Goal: Task Accomplishment & Management: Manage account settings

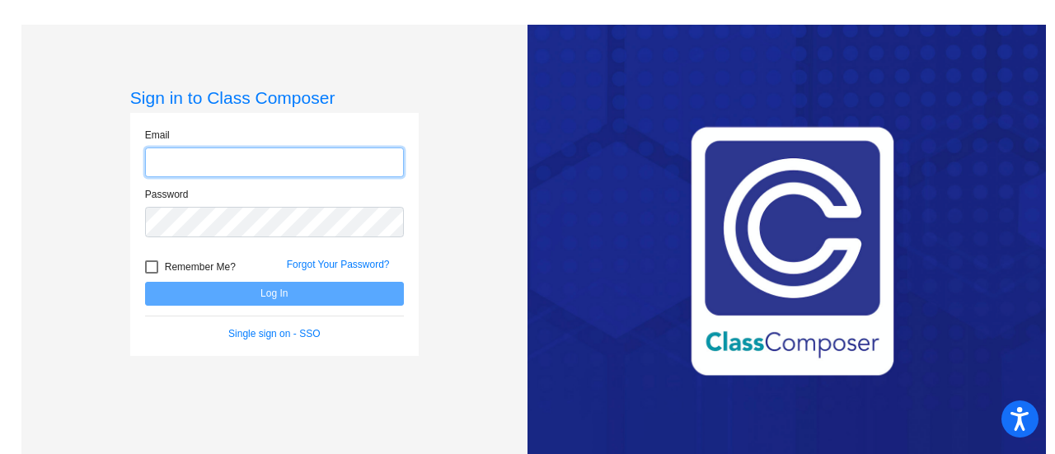
type input "[EMAIL_ADDRESS][DOMAIN_NAME]"
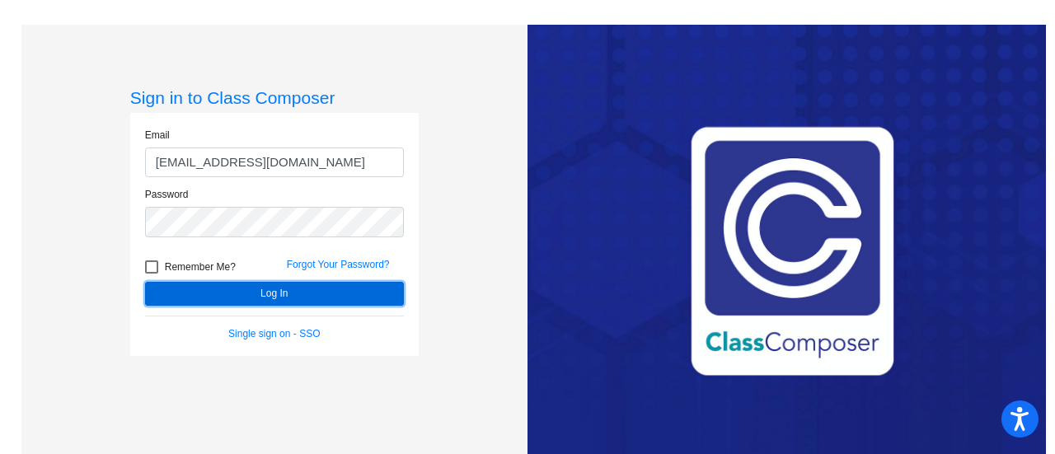
click at [300, 295] on button "Log In" at bounding box center [274, 294] width 259 height 24
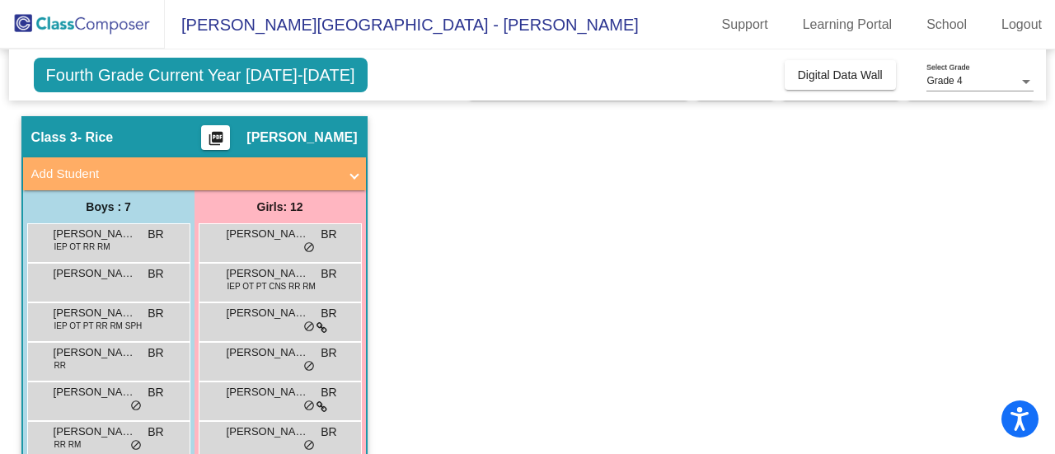
scroll to position [21, 0]
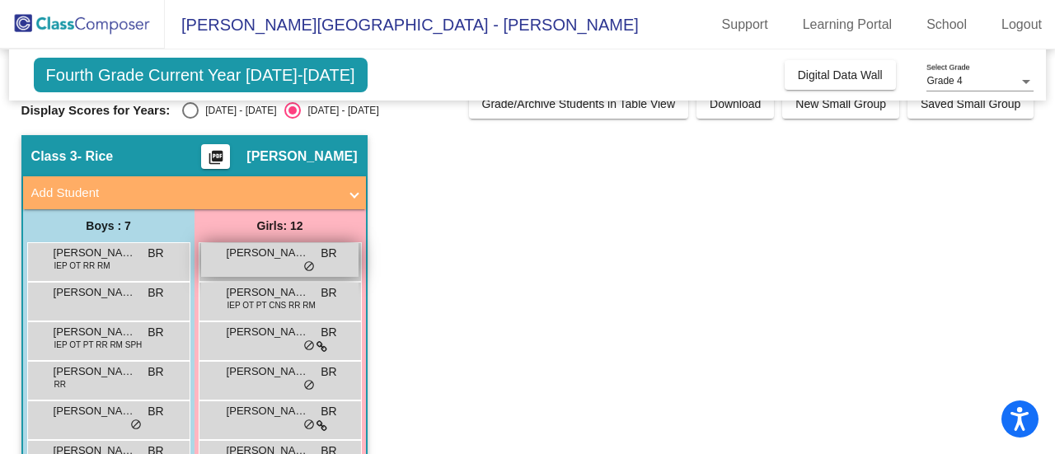
click at [305, 256] on span "[PERSON_NAME]" at bounding box center [268, 253] width 82 height 16
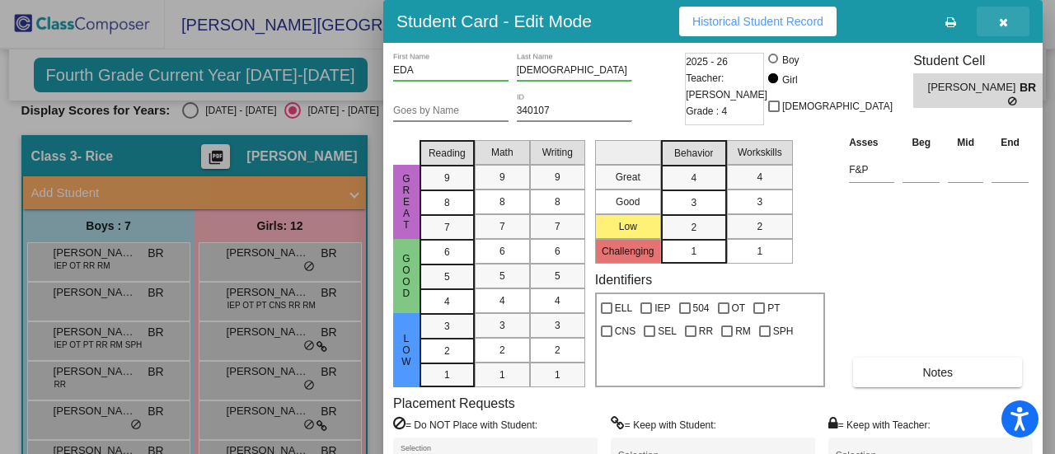
click at [1003, 22] on icon "button" at bounding box center [1003, 22] width 9 height 12
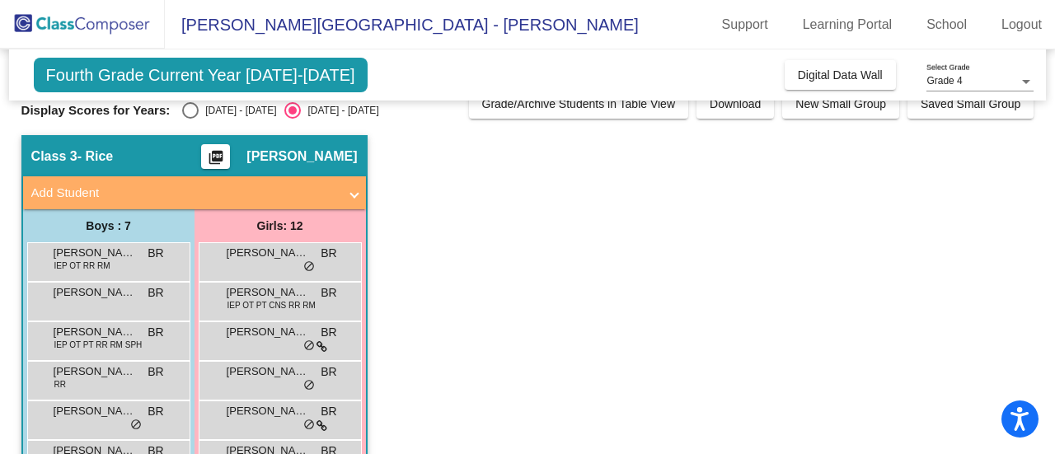
click at [195, 111] on div "Select an option" at bounding box center [190, 110] width 16 height 16
click at [190, 119] on input "[DATE] - [DATE]" at bounding box center [190, 119] width 1 height 1
radio input "true"
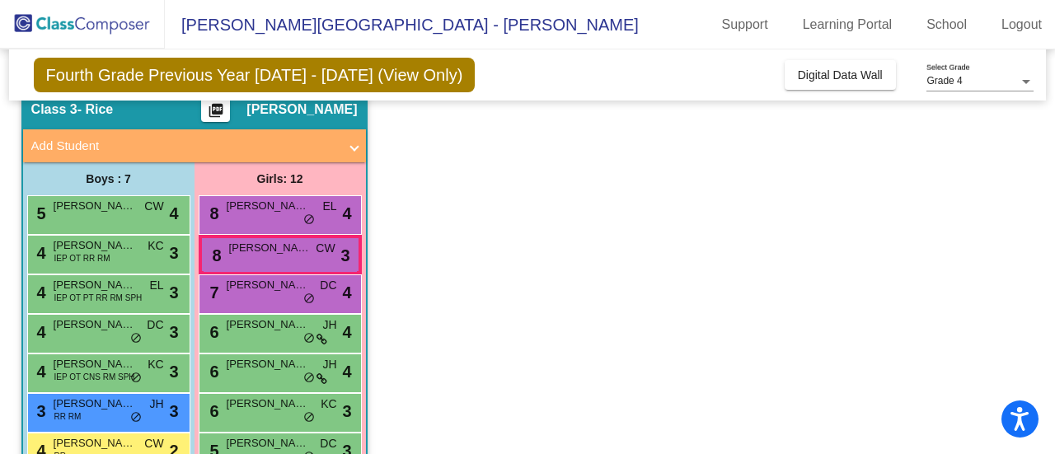
scroll to position [0, 0]
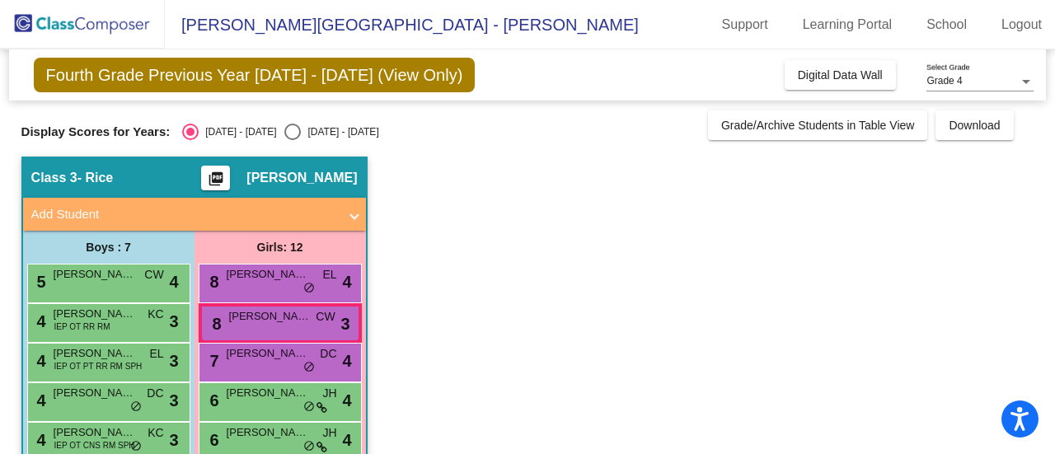
click at [301, 130] on div "[DATE] - [DATE]" at bounding box center [339, 131] width 77 height 15
click at [293, 140] on input "[DATE] - [DATE]" at bounding box center [292, 140] width 1 height 1
radio input "true"
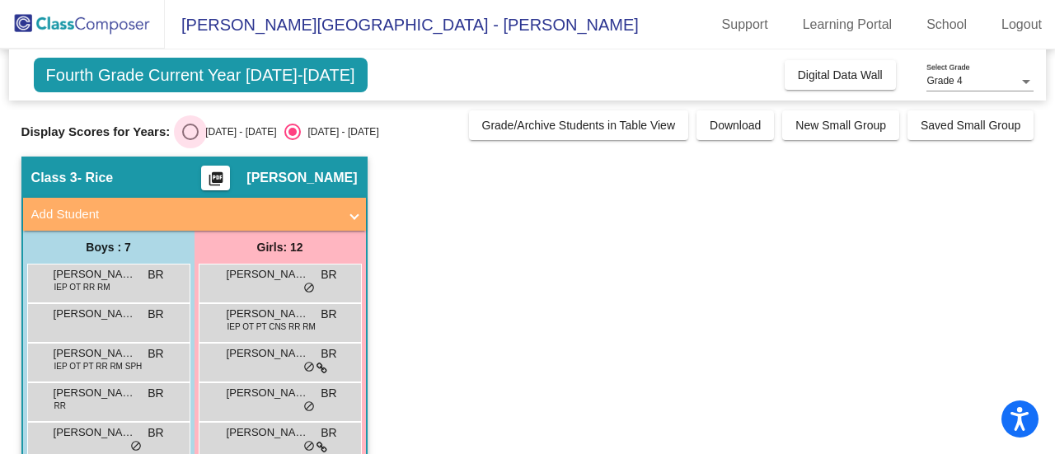
click at [215, 124] on label "[DATE] - [DATE]" at bounding box center [229, 132] width 94 height 16
click at [190, 140] on input "[DATE] - [DATE]" at bounding box center [190, 140] width 1 height 1
radio input "true"
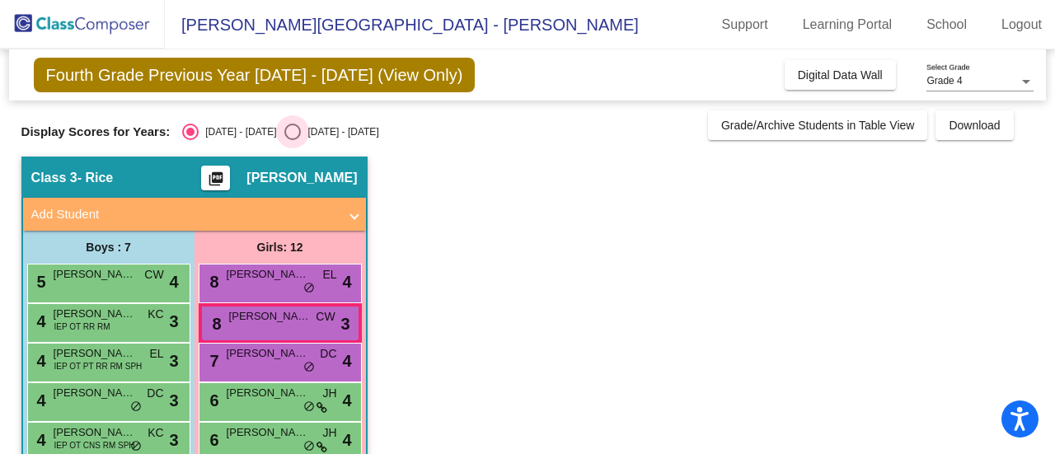
click at [313, 132] on div "[DATE] - [DATE]" at bounding box center [339, 131] width 77 height 15
click at [293, 140] on input "[DATE] - [DATE]" at bounding box center [292, 140] width 1 height 1
radio input "true"
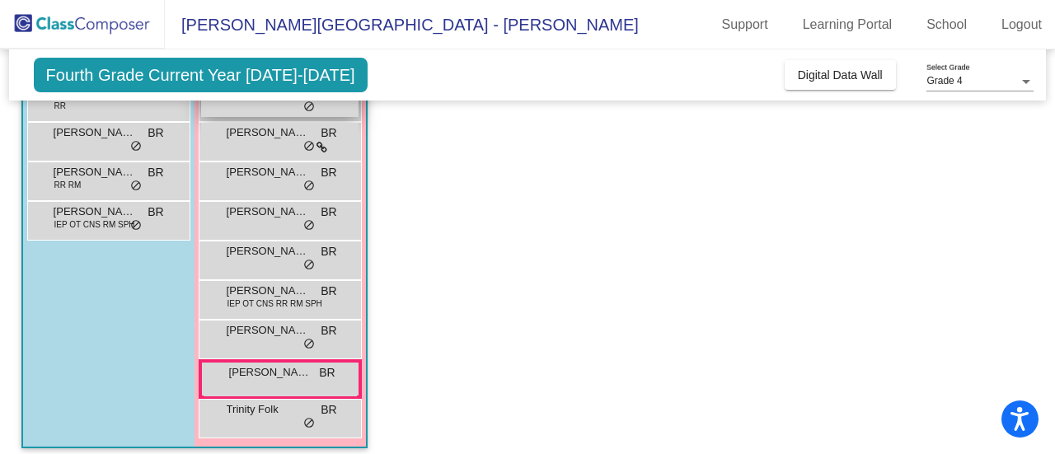
scroll to position [310, 0]
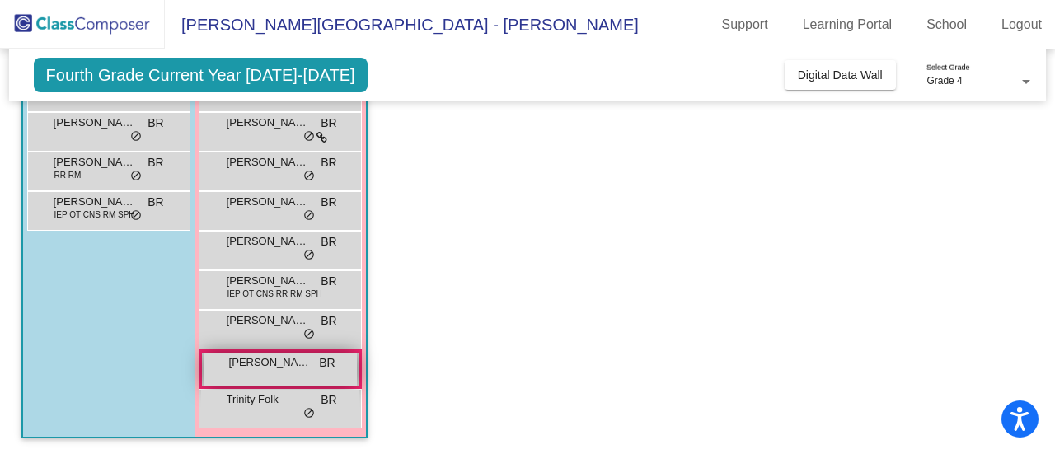
click at [235, 362] on span "[PERSON_NAME]" at bounding box center [270, 363] width 82 height 16
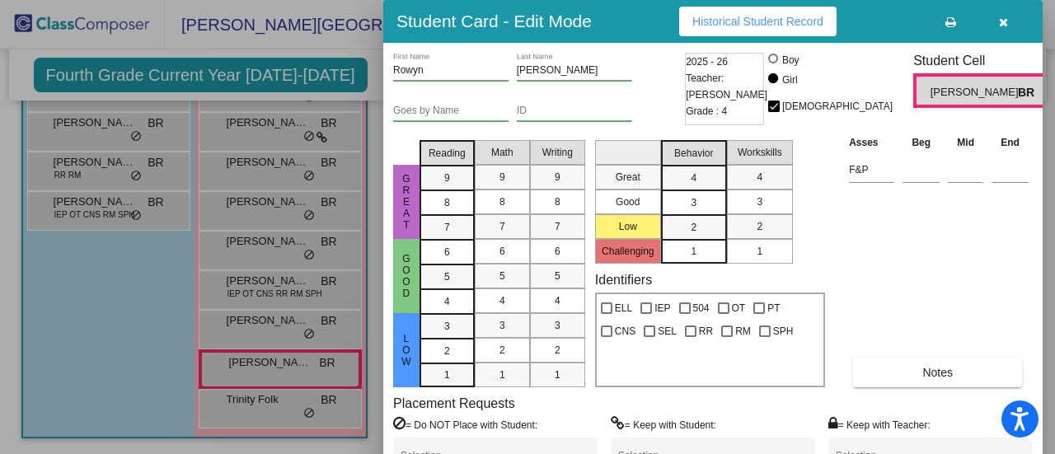
drag, startPoint x: 1003, startPoint y: 22, endPoint x: 602, endPoint y: 81, distance: 405.7
click at [602, 81] on div "[PERSON_NAME] Last Name" at bounding box center [574, 73] width 115 height 40
click at [901, 20] on div "Student Card - Edit Mode Historical Student Record" at bounding box center [713, 21] width 660 height 43
click at [1007, 24] on icon "button" at bounding box center [1003, 22] width 9 height 12
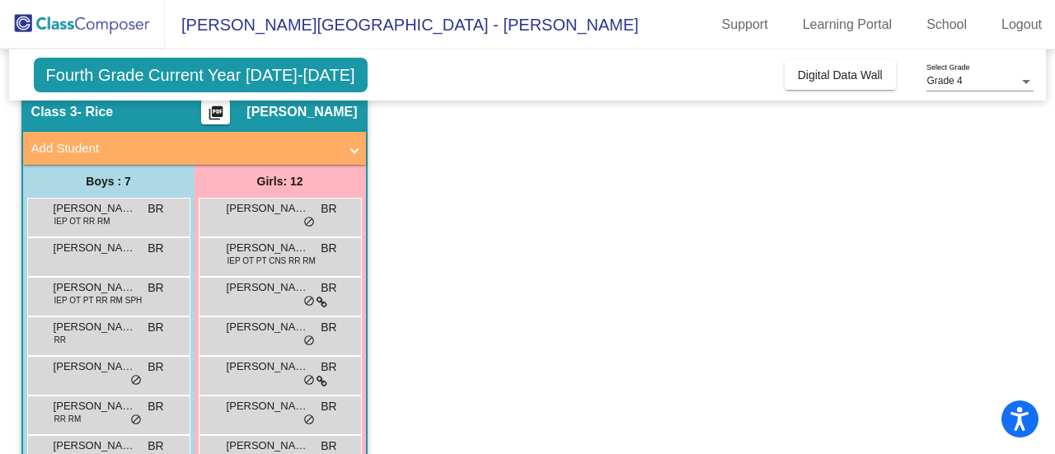
scroll to position [0, 0]
